Goal: Task Accomplishment & Management: Use online tool/utility

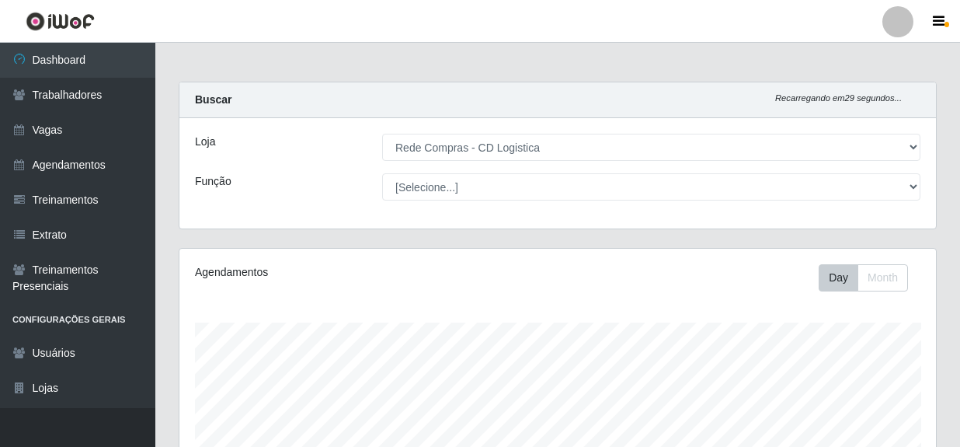
select select "429"
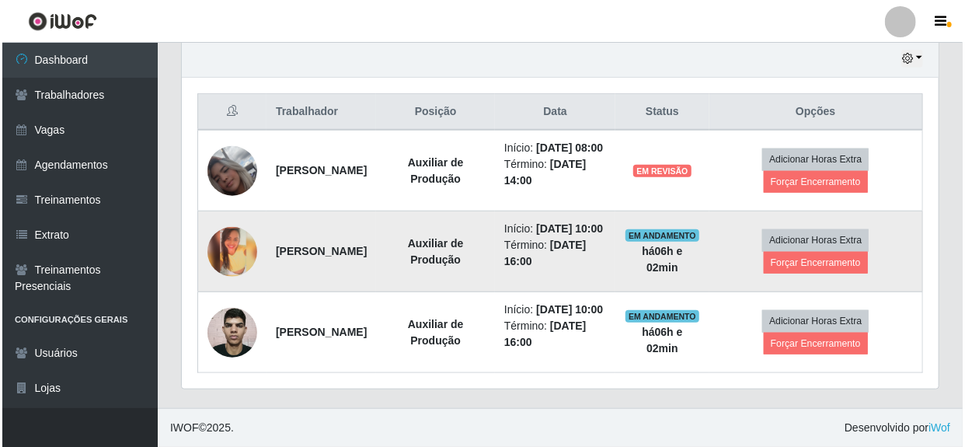
scroll to position [322, 757]
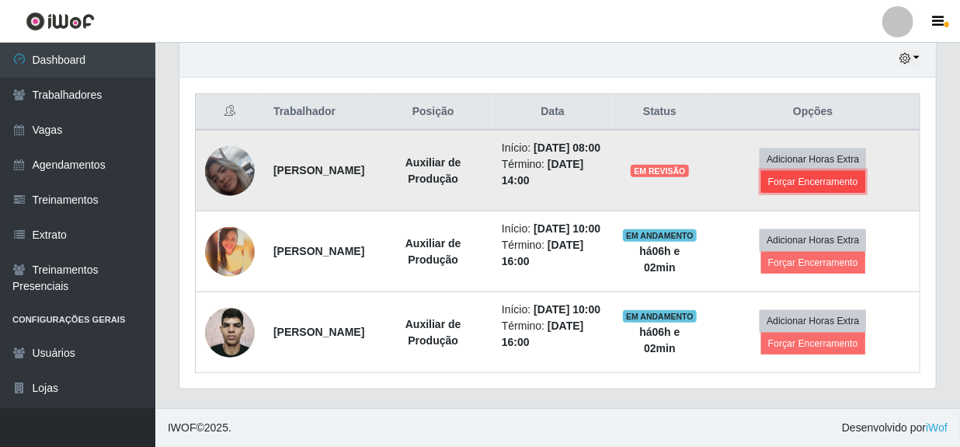
click at [833, 171] on button "Forçar Encerramento" at bounding box center [813, 182] width 104 height 22
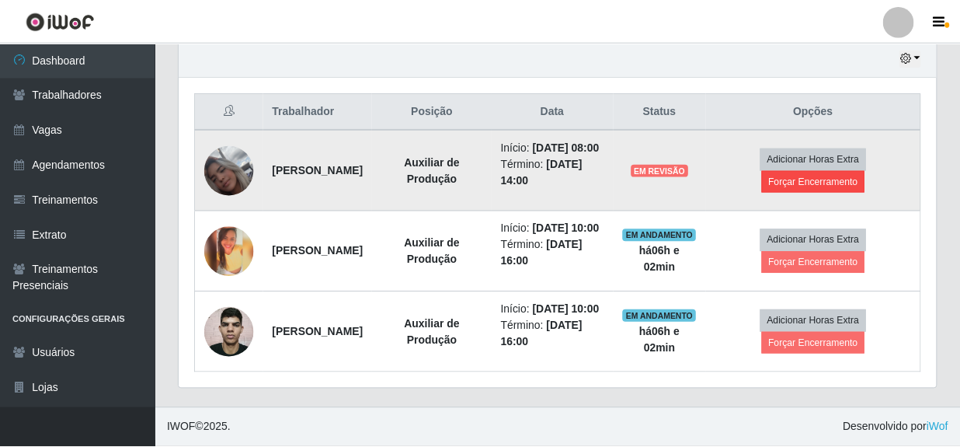
scroll to position [322, 750]
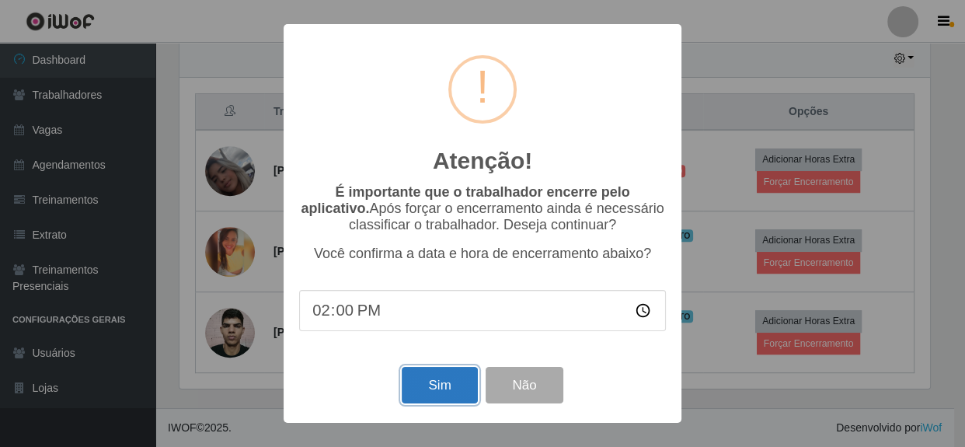
click at [454, 388] on button "Sim" at bounding box center [439, 385] width 75 height 37
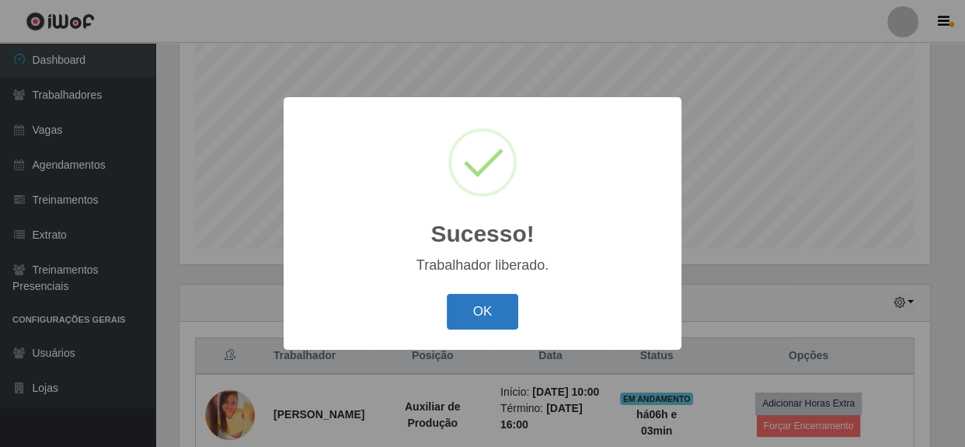
click at [484, 319] on button "OK" at bounding box center [483, 312] width 72 height 37
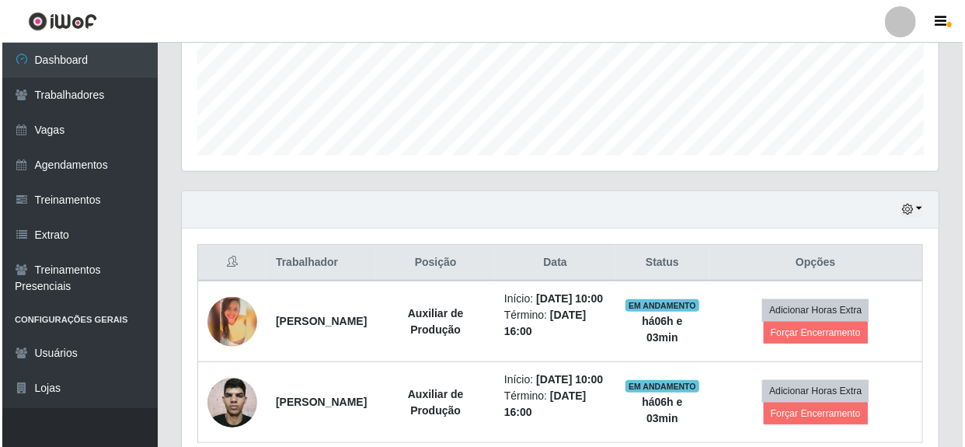
scroll to position [448, 0]
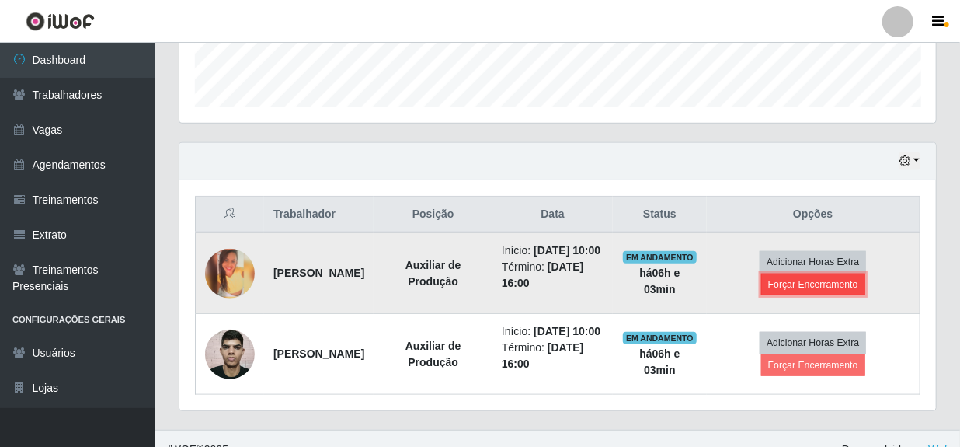
click at [811, 293] on button "Forçar Encerramento" at bounding box center [813, 284] width 104 height 22
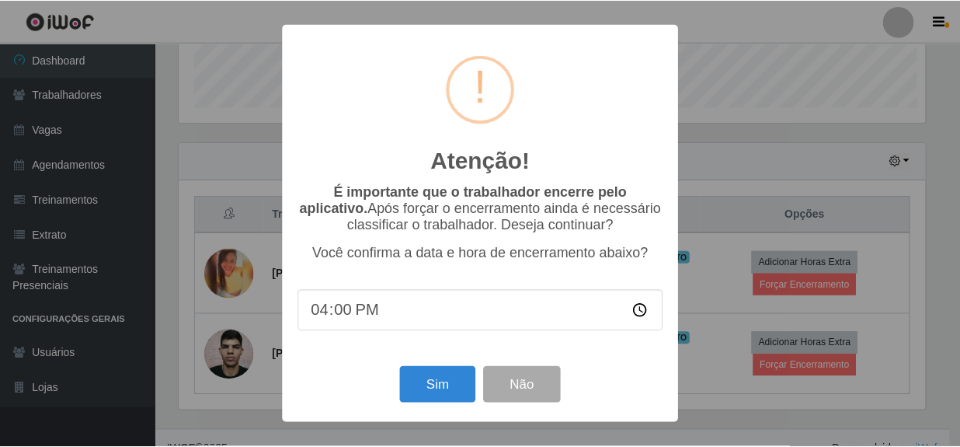
scroll to position [322, 750]
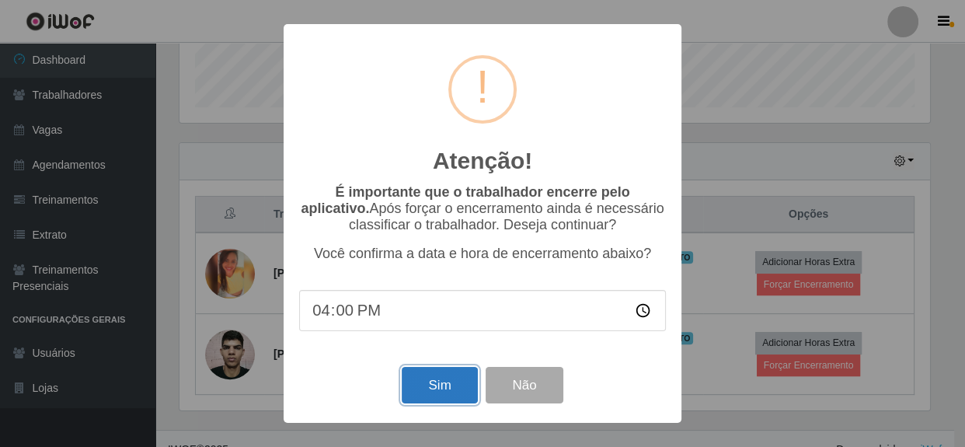
click at [450, 380] on button "Sim" at bounding box center [439, 385] width 75 height 37
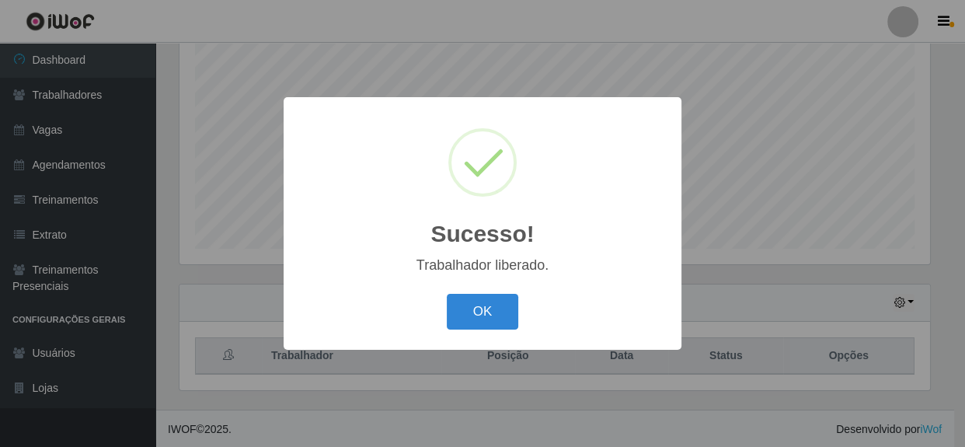
click at [821, 386] on div "Sucesso! × Trabalhador liberado. OK Cancel" at bounding box center [482, 223] width 965 height 447
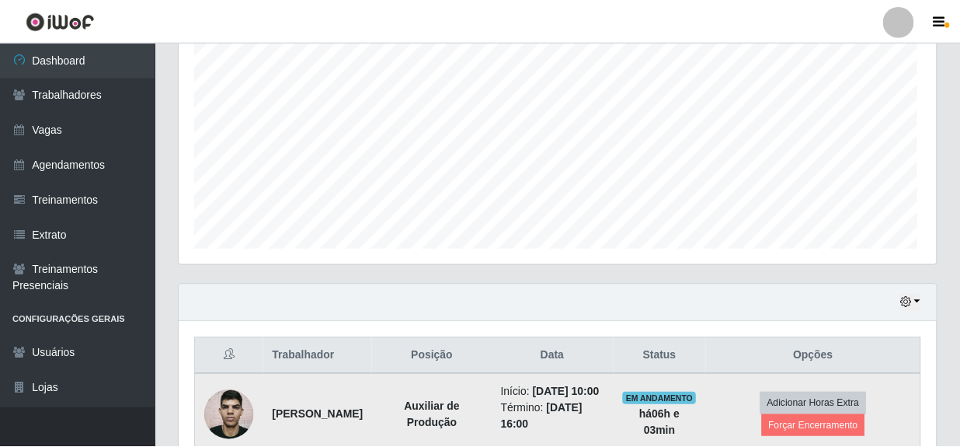
scroll to position [322, 757]
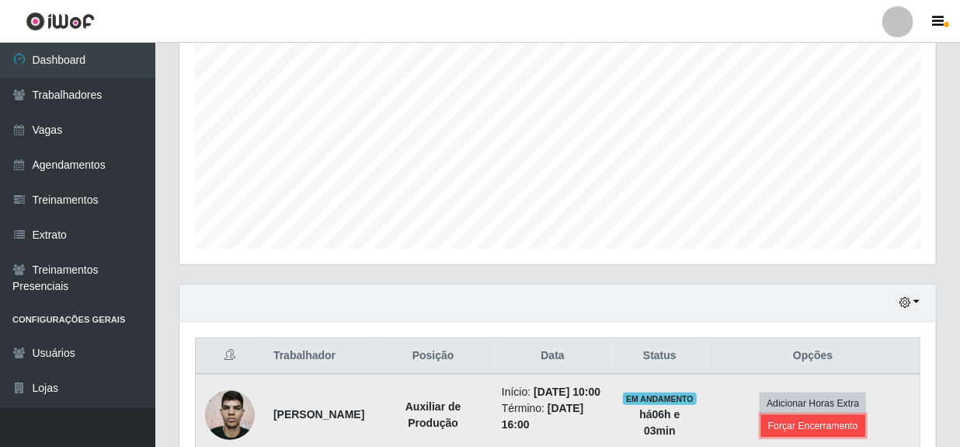
click at [802, 429] on button "Forçar Encerramento" at bounding box center [813, 426] width 104 height 22
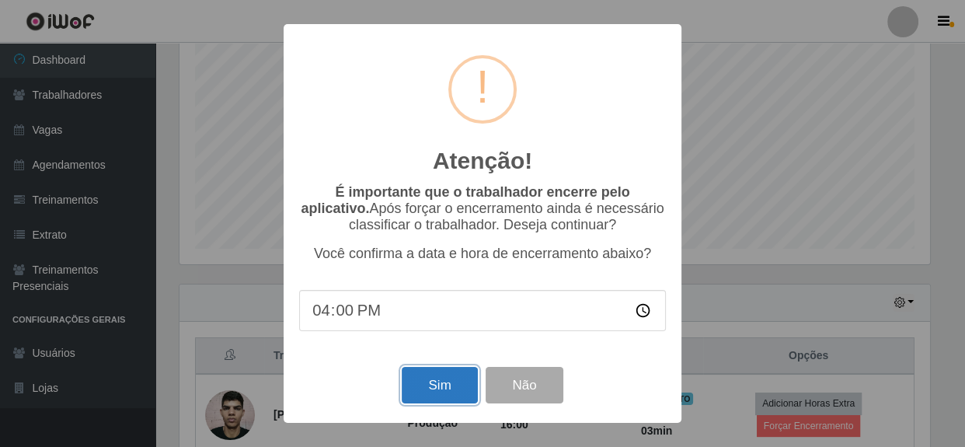
click at [463, 387] on button "Sim" at bounding box center [439, 385] width 75 height 37
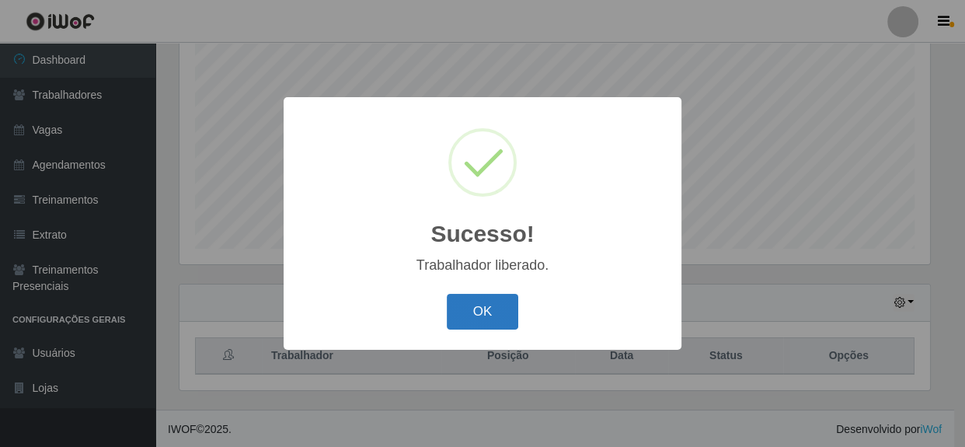
click at [472, 319] on button "OK" at bounding box center [483, 312] width 72 height 37
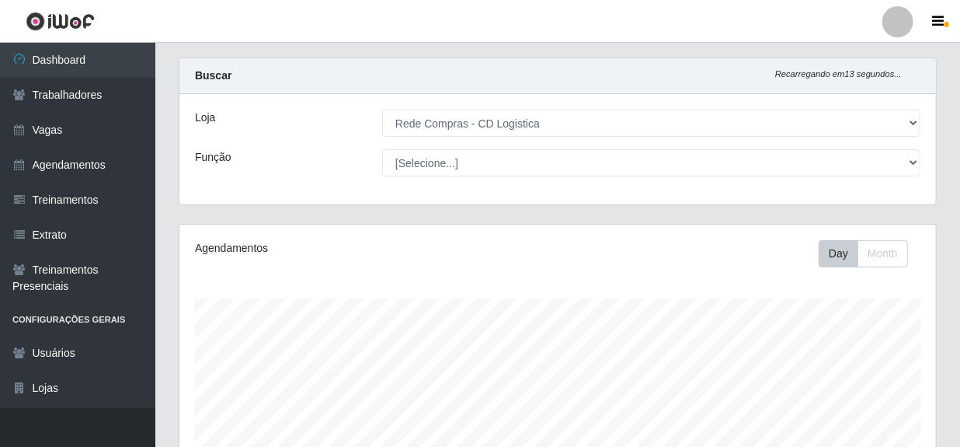
scroll to position [0, 0]
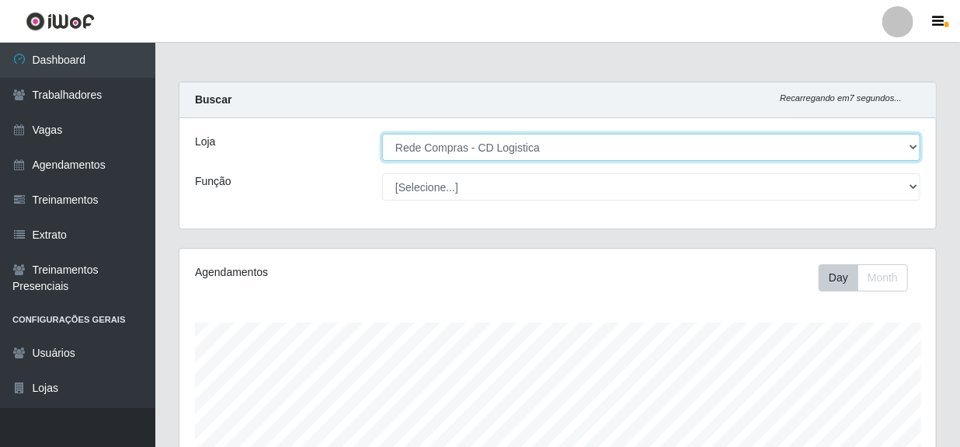
click at [914, 144] on select "[Selecione...] Rede Compras - CD Logistica" at bounding box center [651, 147] width 538 height 27
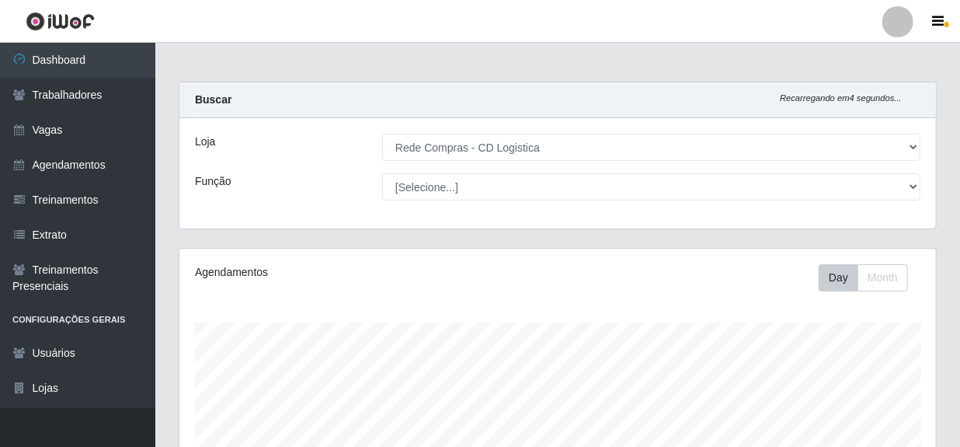
click at [572, 224] on div "Loja [Selecione...] Rede Compras - CD Logistica Função [Selecione...] ASG ASG +…" at bounding box center [557, 173] width 757 height 110
